Goal: Task Accomplishment & Management: Use online tool/utility

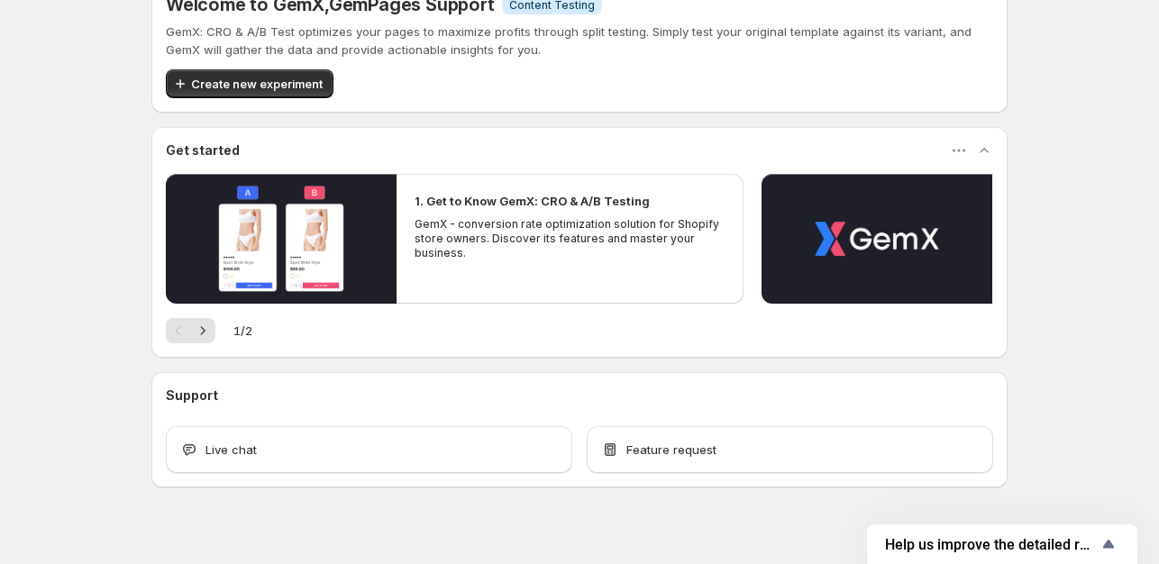
scroll to position [175, 0]
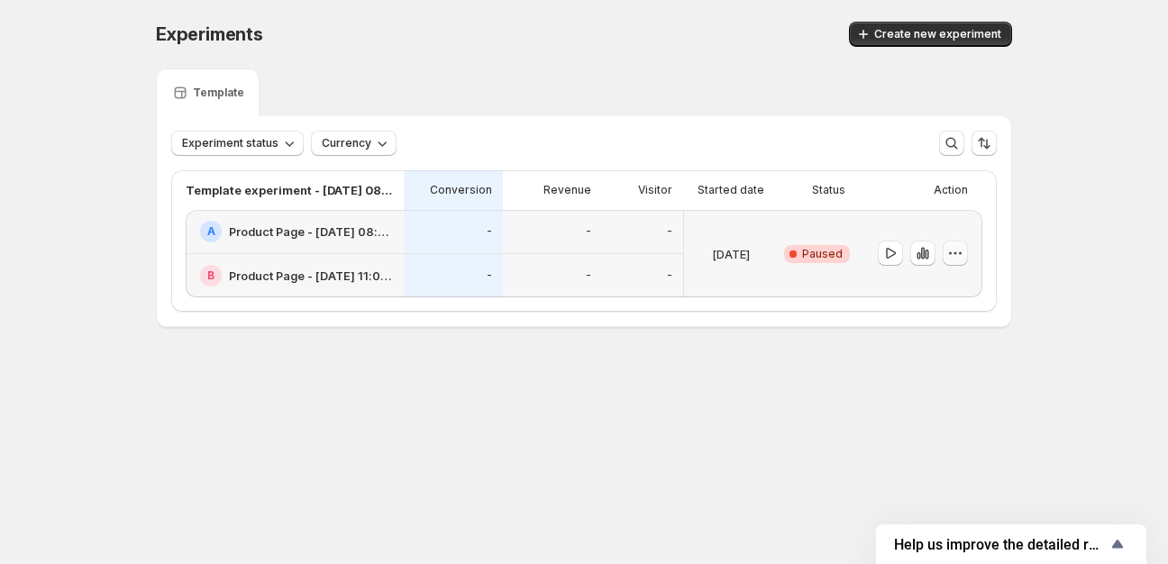
click at [955, 253] on icon "button" at bounding box center [955, 253] width 3 height 3
click at [948, 287] on span "Edit" at bounding box center [966, 290] width 87 height 18
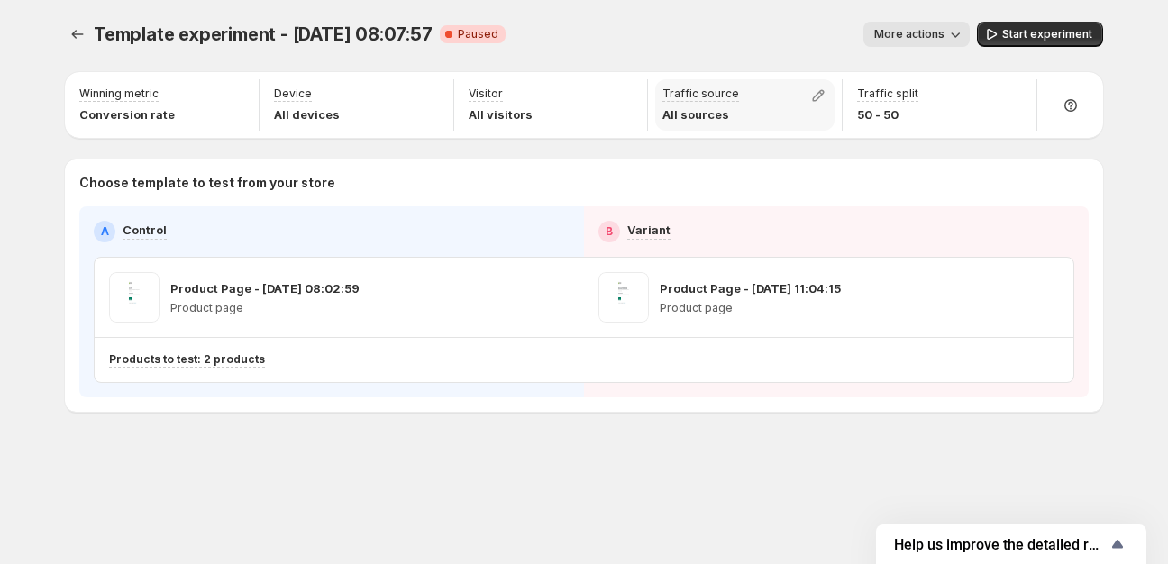
click at [694, 118] on p "All sources" at bounding box center [700, 114] width 77 height 18
click at [1008, 98] on icon "button" at bounding box center [1014, 96] width 12 height 12
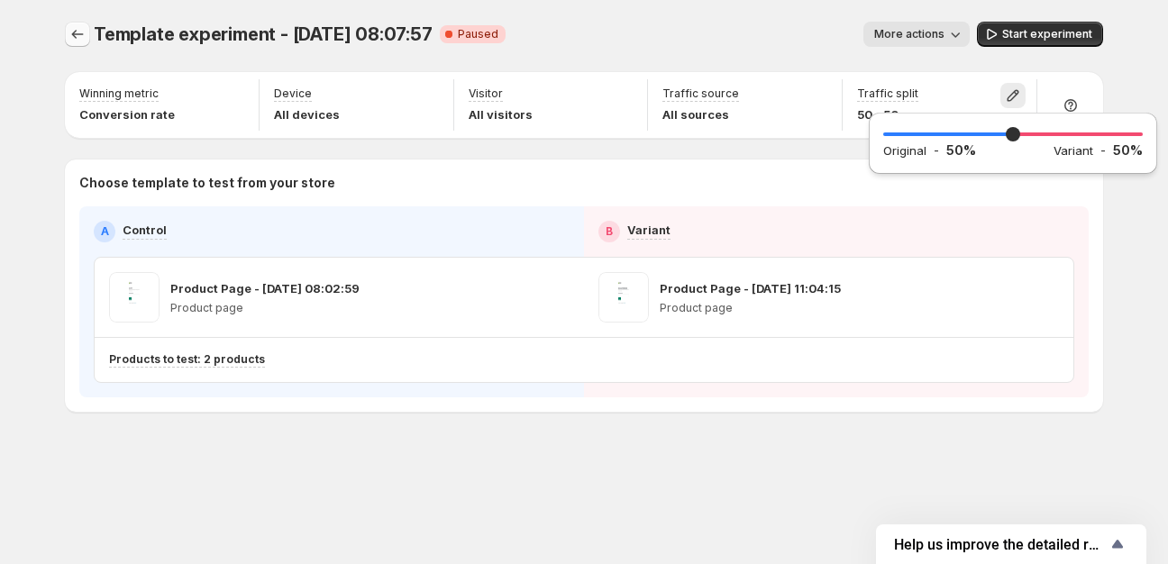
click at [83, 28] on icon "Experiments" at bounding box center [77, 34] width 18 height 18
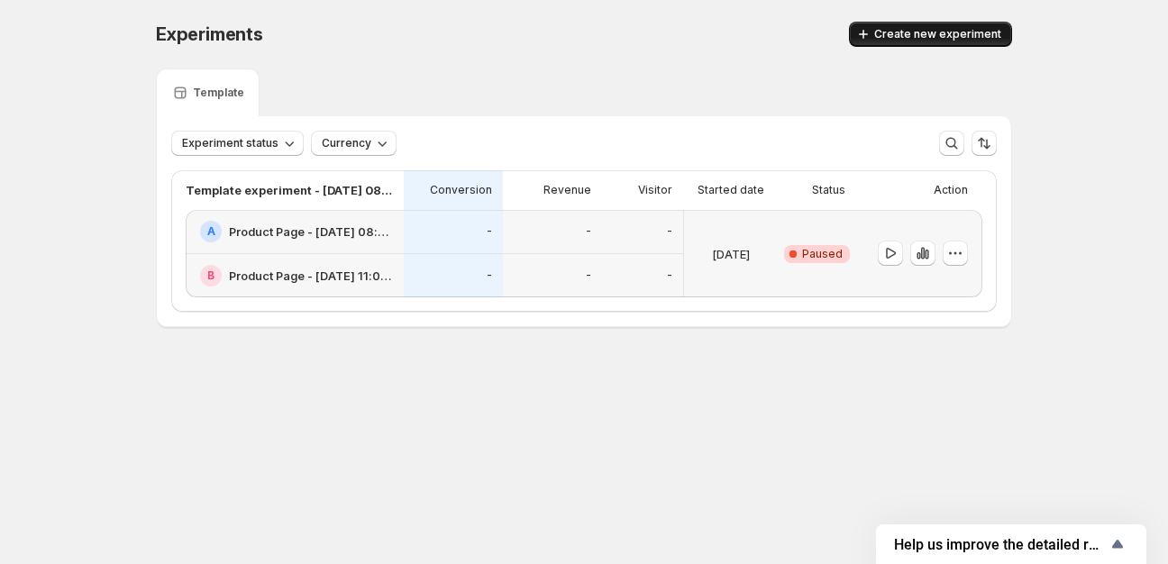
click at [969, 37] on span "Create new experiment" at bounding box center [937, 34] width 127 height 14
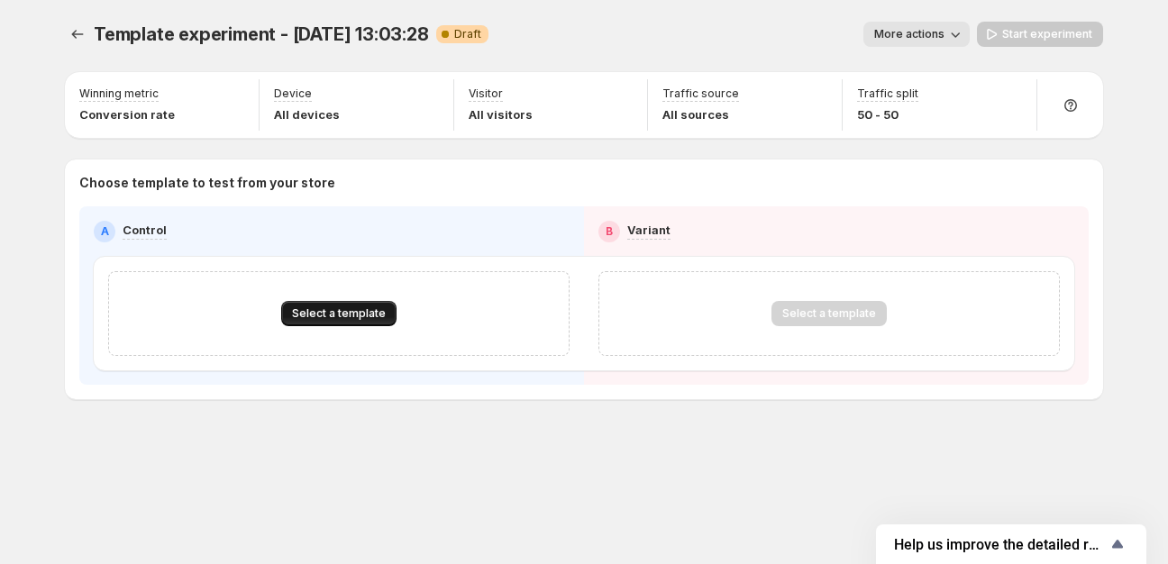
click at [372, 314] on span "Select a template" at bounding box center [339, 313] width 94 height 14
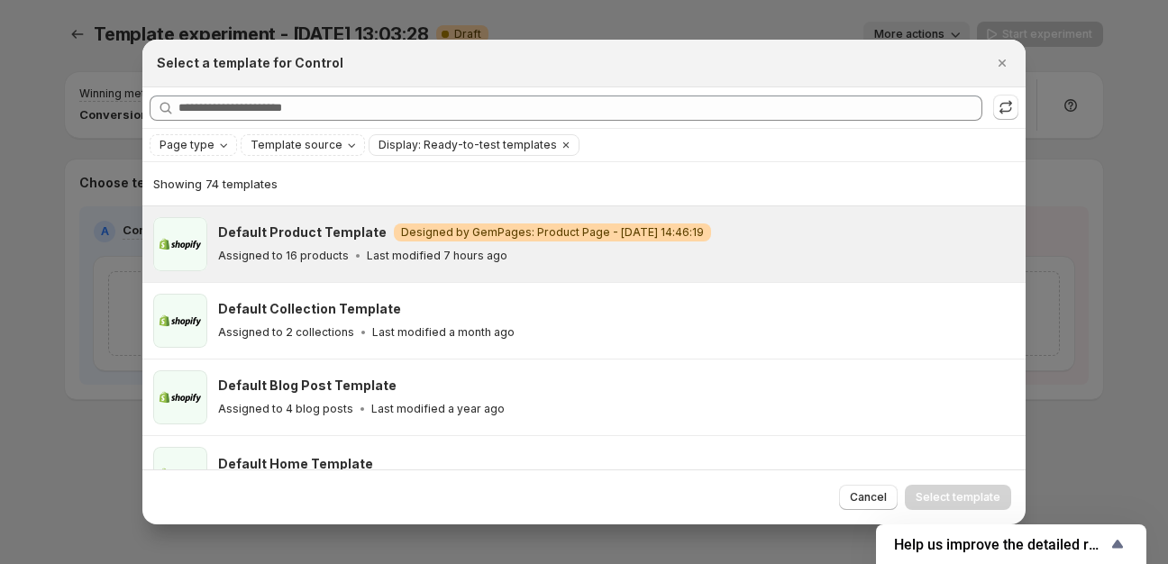
click at [367, 251] on p "Last modified 7 hours ago" at bounding box center [437, 256] width 141 height 14
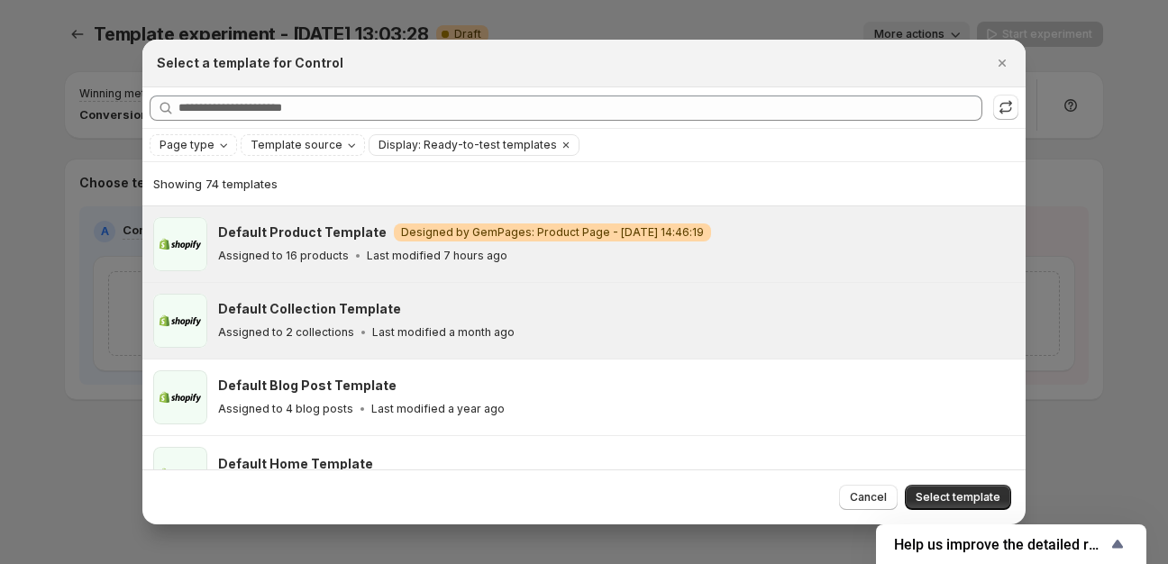
click at [369, 316] on h3 "Default Collection Template" at bounding box center [309, 309] width 183 height 18
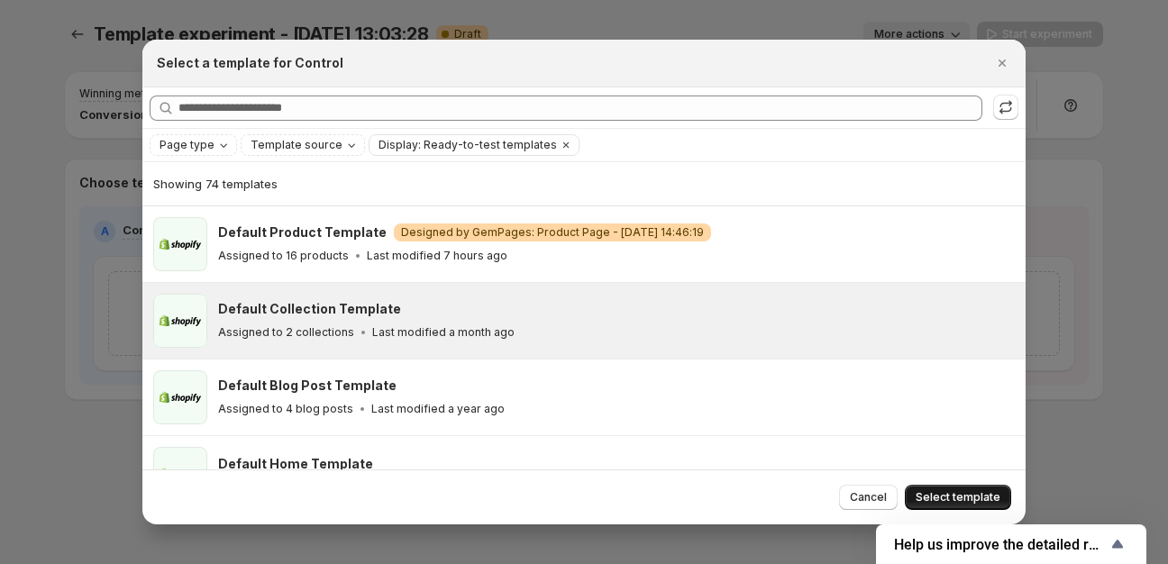
click at [945, 488] on button "Select template" at bounding box center [958, 497] width 106 height 25
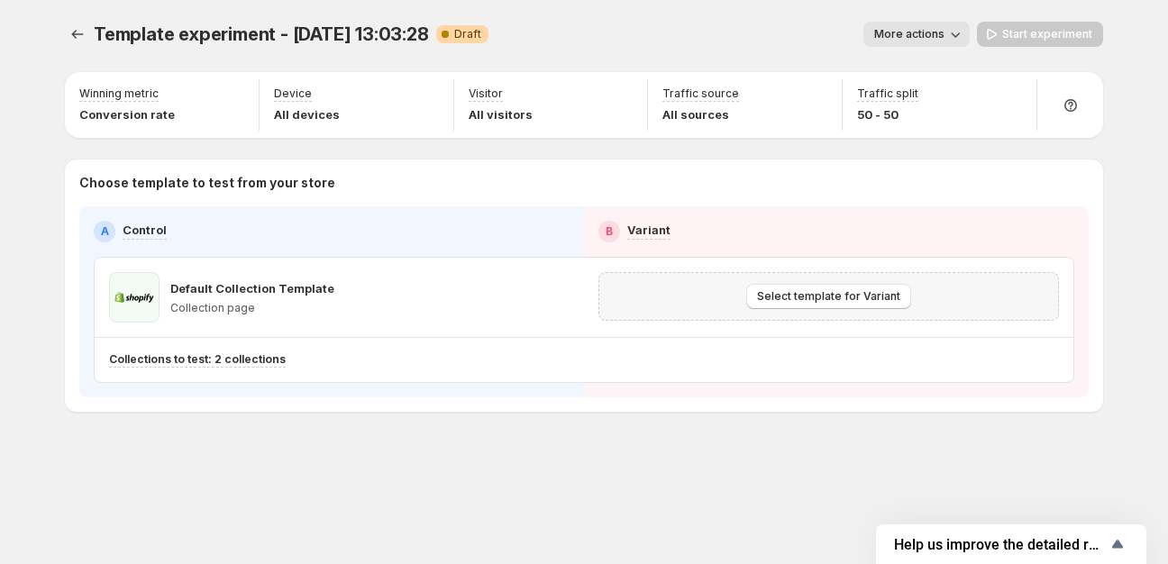
click at [740, 310] on div "Select template for Variant" at bounding box center [828, 296] width 461 height 49
click at [836, 297] on span "Select template for Variant" at bounding box center [828, 296] width 143 height 14
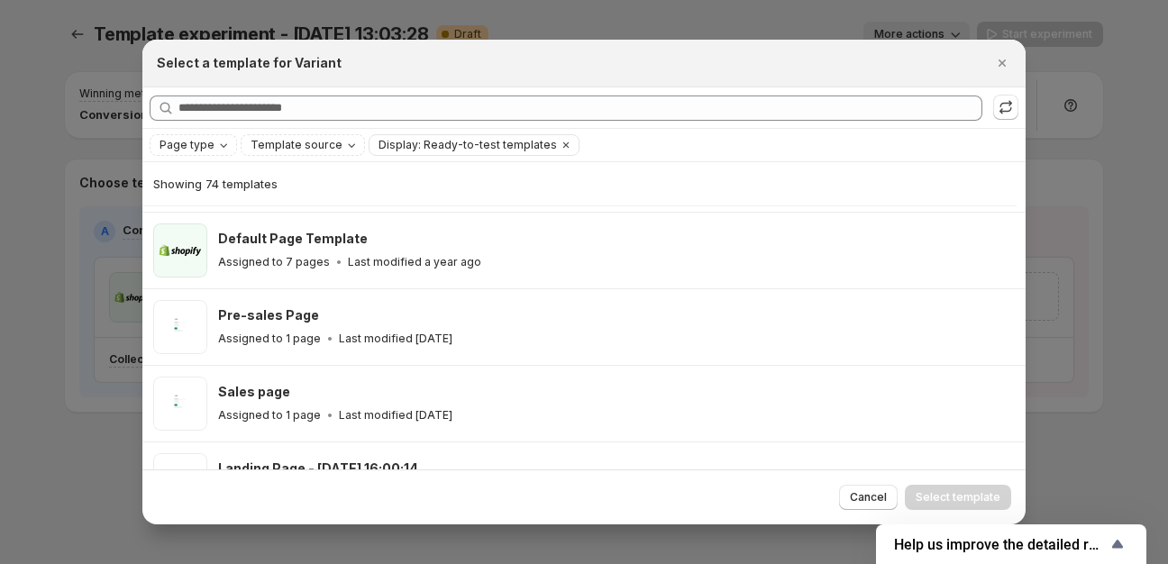
scroll to position [4279, 0]
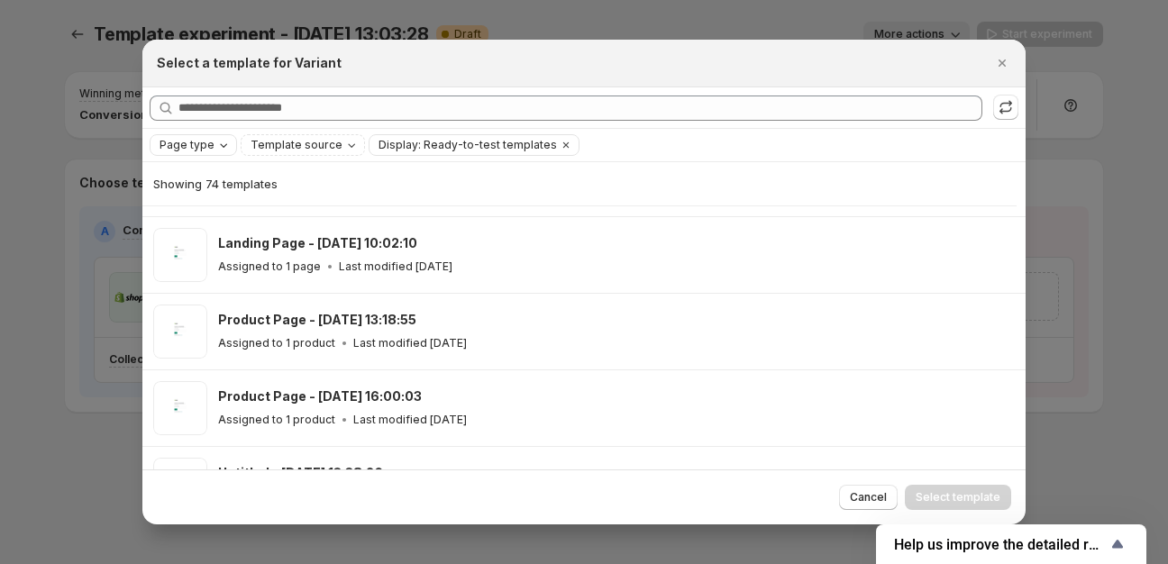
click at [180, 151] on span "Page type" at bounding box center [187, 145] width 55 height 14
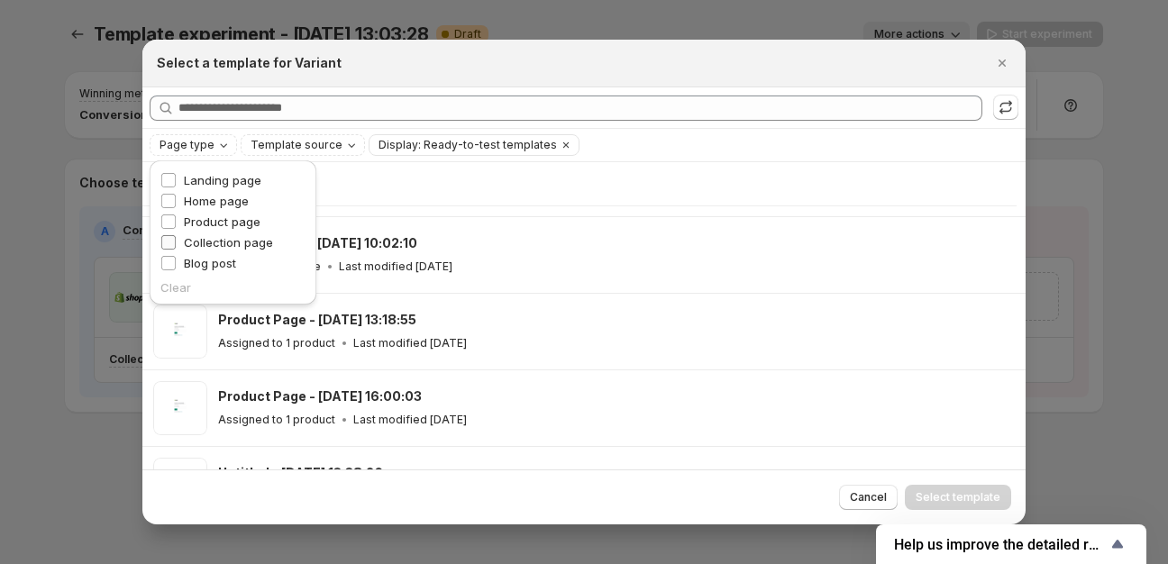
click at [208, 250] on span "Collection page" at bounding box center [228, 242] width 89 height 14
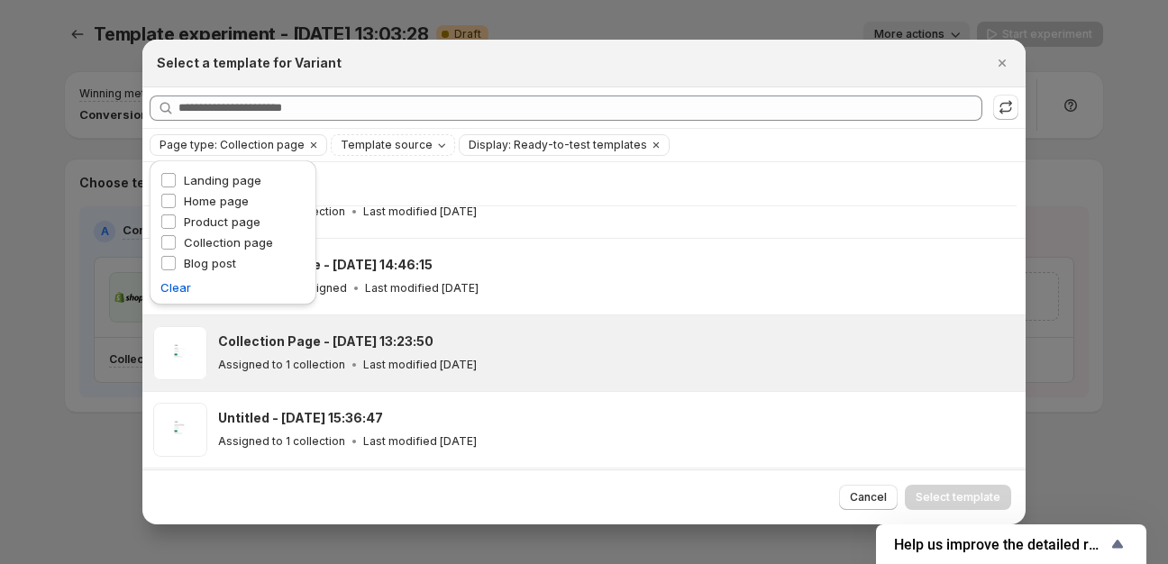
scroll to position [43, 0]
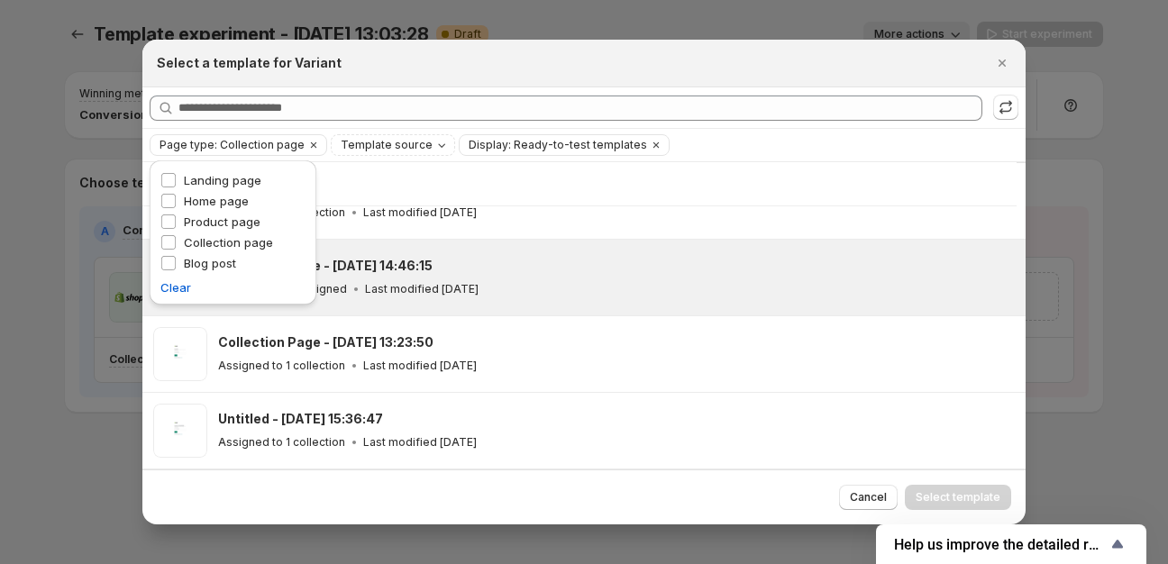
click at [461, 278] on div "Collection Page - [DATE] 14:46:15 No collections assigned Last modified [DATE]" at bounding box center [613, 277] width 791 height 41
click at [549, 127] on div "Searching all templates" at bounding box center [583, 107] width 883 height 41
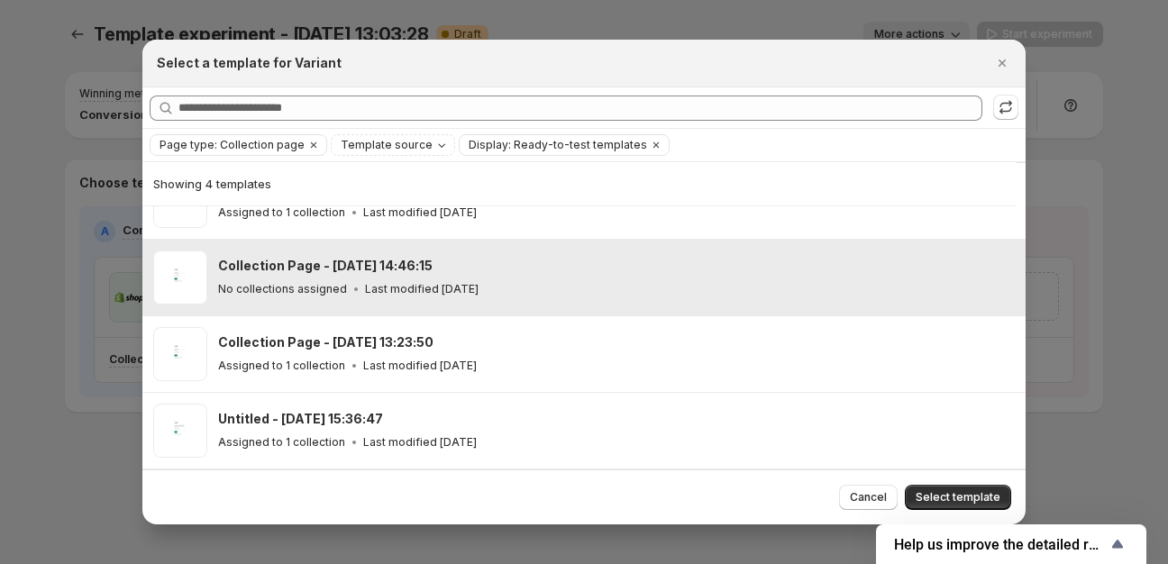
click at [310, 292] on p "No collections assigned" at bounding box center [282, 289] width 129 height 14
click at [234, 280] on div "No collections assigned Last modified [DATE]" at bounding box center [613, 289] width 791 height 18
click at [929, 497] on span "Select template" at bounding box center [958, 497] width 85 height 14
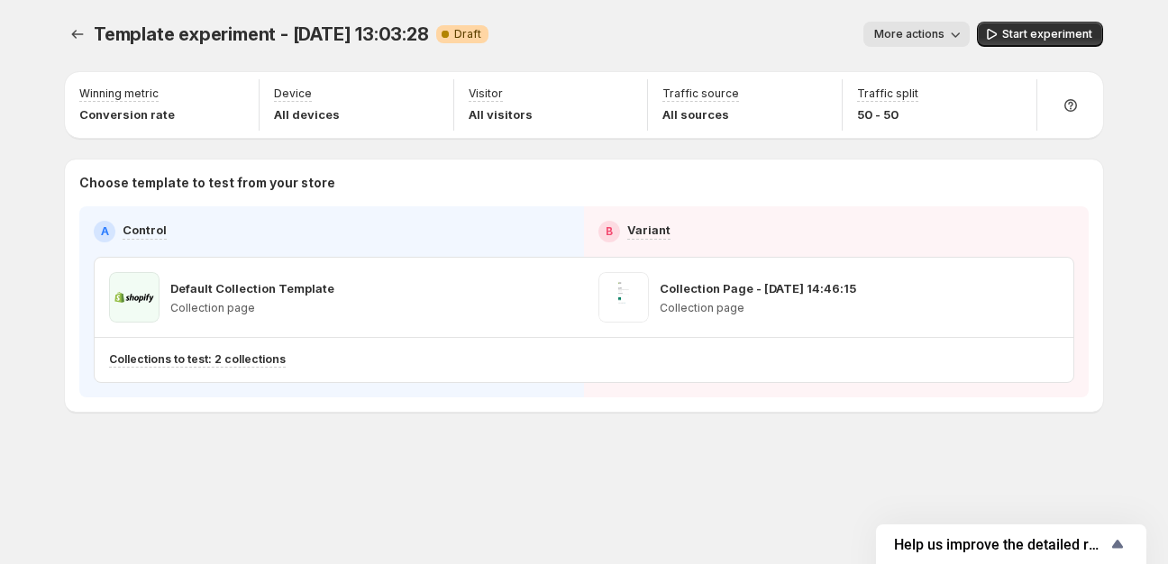
scroll to position [0, 0]
click at [1010, 97] on icon "button" at bounding box center [1013, 96] width 18 height 18
